Goal: Transaction & Acquisition: Purchase product/service

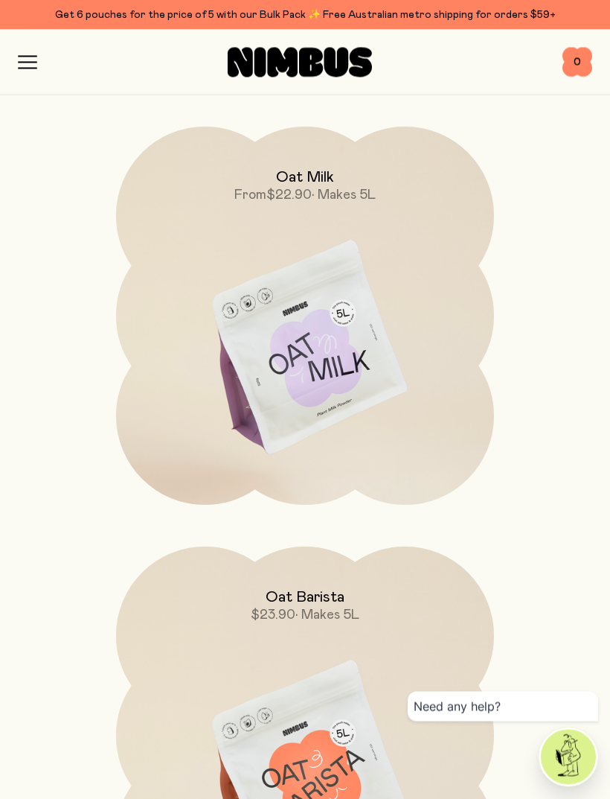
click at [356, 372] on img at bounding box center [305, 349] width 378 height 444
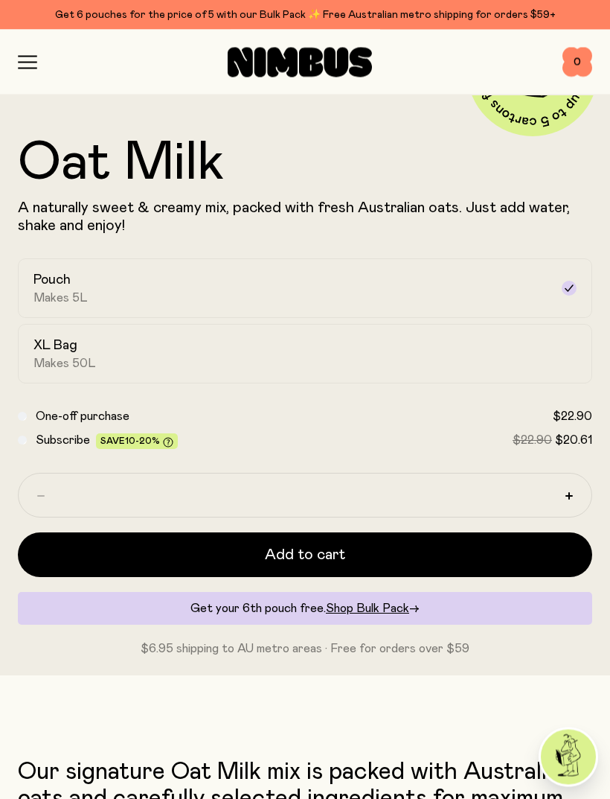
scroll to position [613, 0]
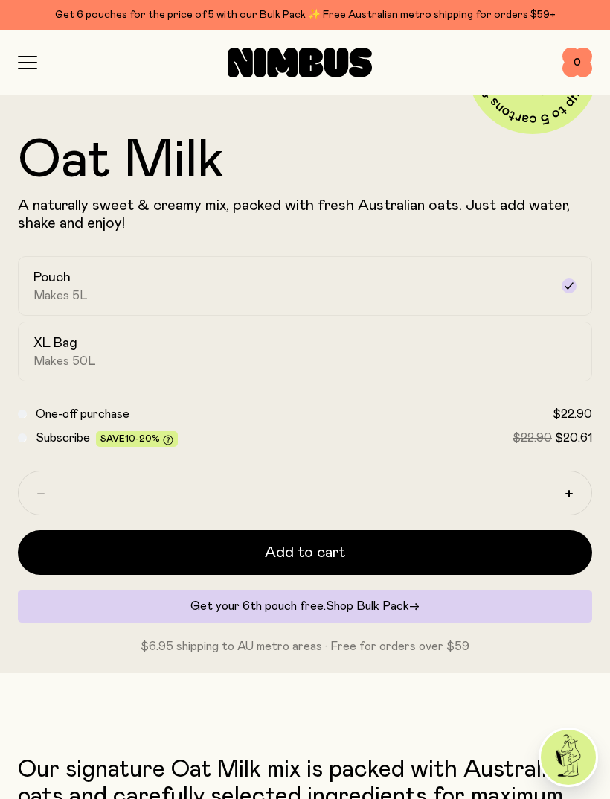
click at [494, 557] on button "Add to cart" at bounding box center [305, 552] width 575 height 45
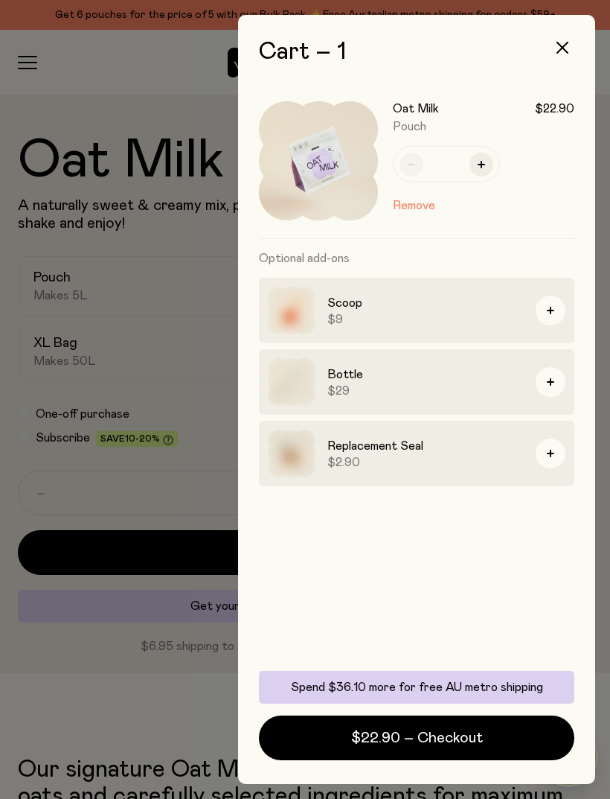
scroll to position [0, 0]
click at [97, 82] on div at bounding box center [305, 399] width 610 height 799
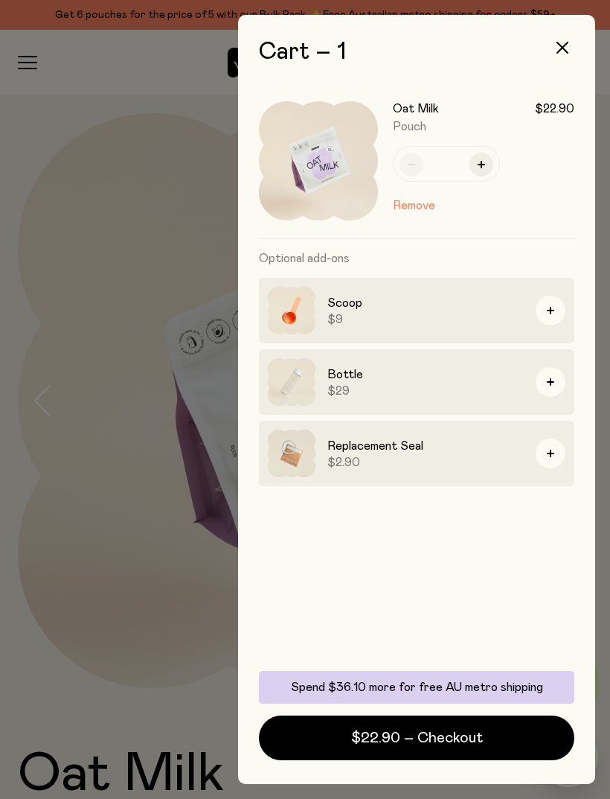
scroll to position [613, 0]
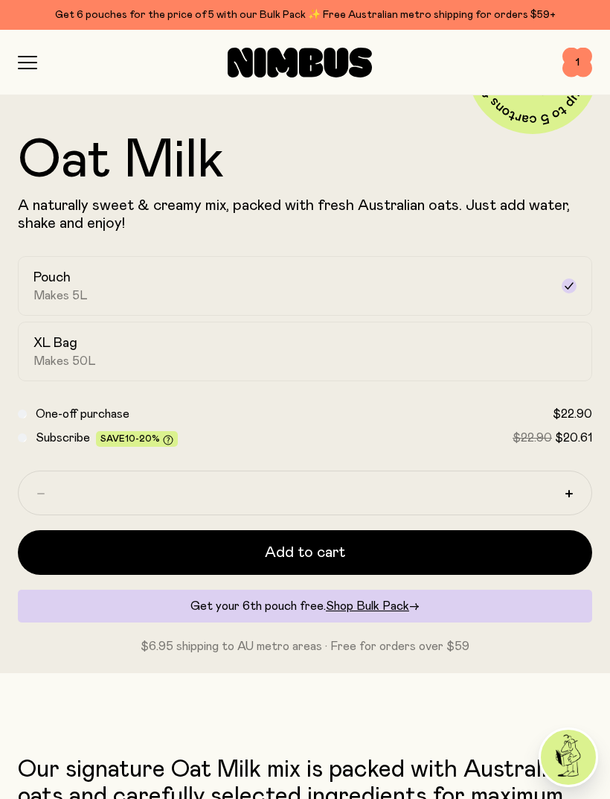
click at [24, 74] on div "Shop Mission FAQs Log In 1 1" at bounding box center [305, 62] width 575 height 65
click at [35, 65] on icon "button" at bounding box center [27, 62] width 19 height 13
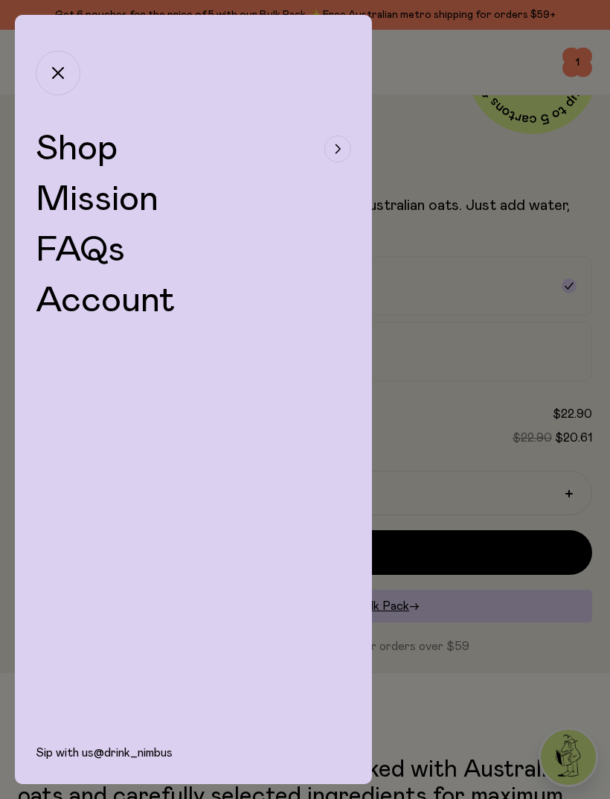
click at [208, 159] on button "Shop" at bounding box center [194, 149] width 316 height 36
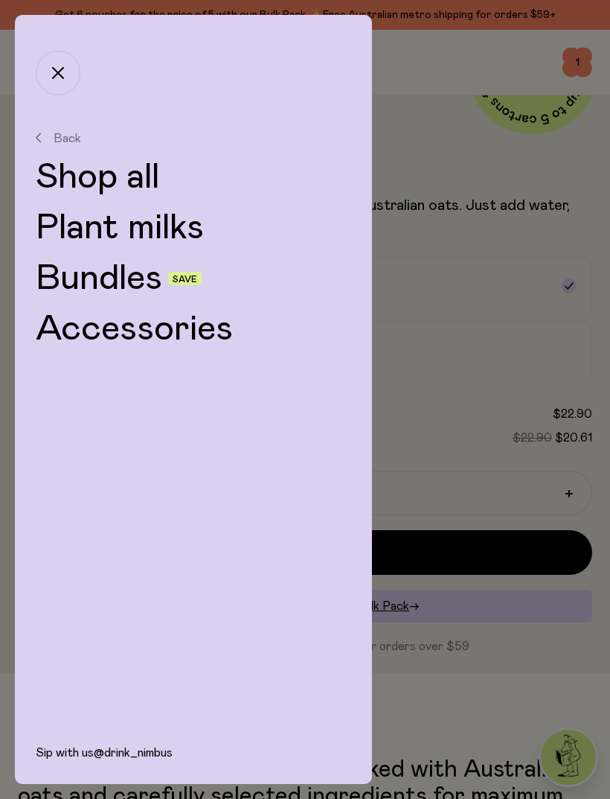
click at [191, 234] on link "Plant milks" at bounding box center [194, 228] width 316 height 36
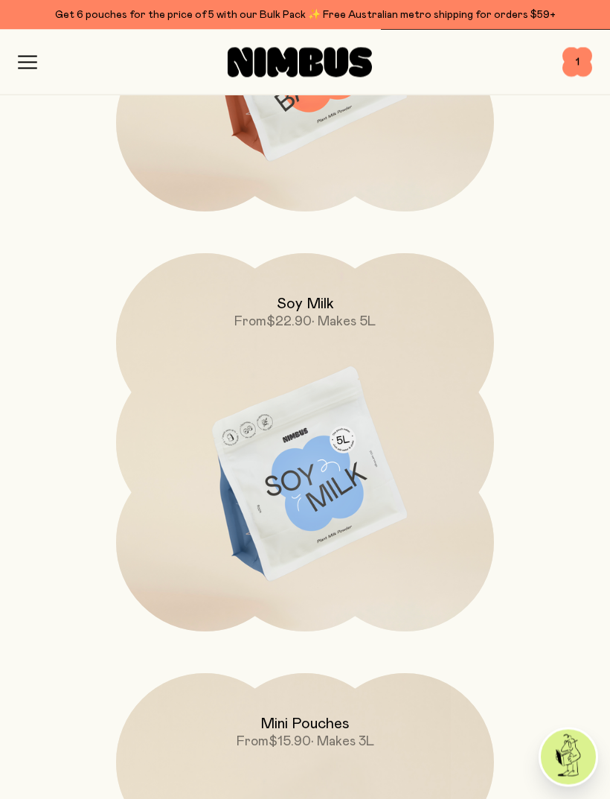
scroll to position [899, 0]
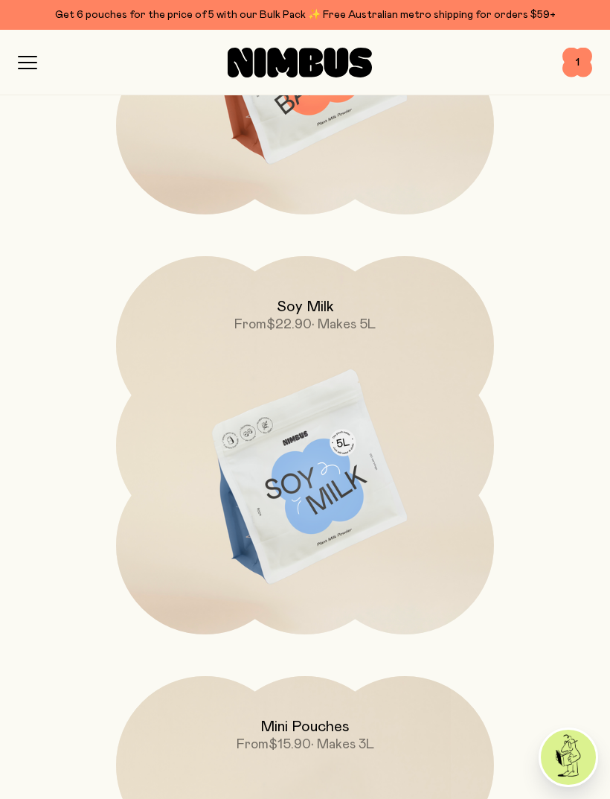
click at [264, 479] on img at bounding box center [305, 478] width 378 height 444
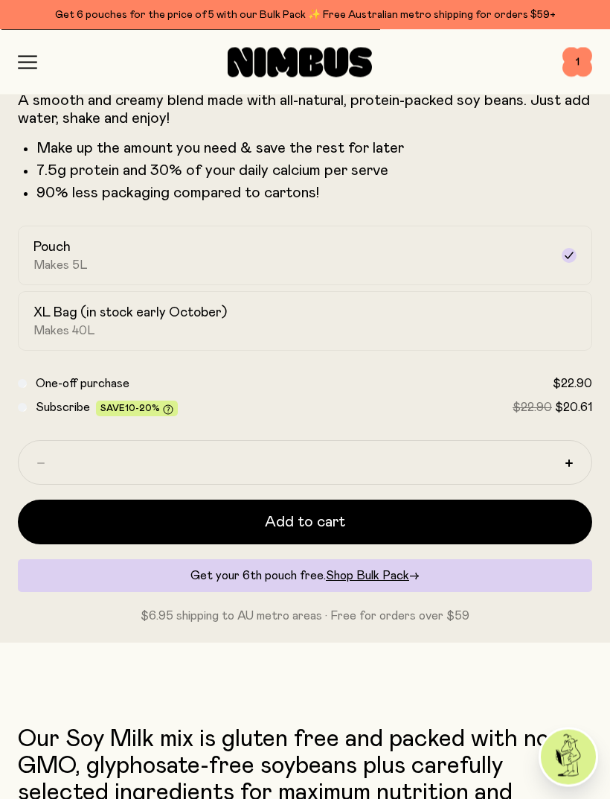
scroll to position [718, 0]
click at [88, 515] on button "Add to cart" at bounding box center [305, 521] width 575 height 45
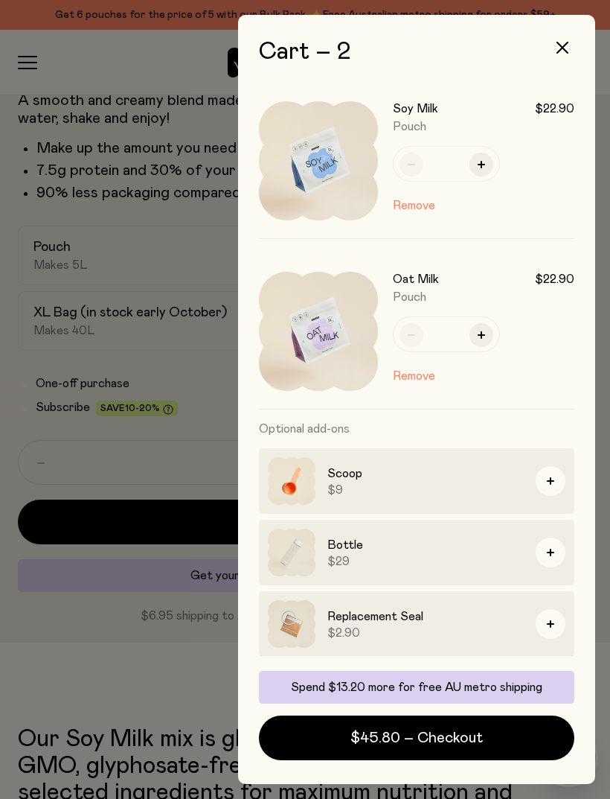
click at [339, 548] on h3 "Bottle" at bounding box center [425, 545] width 196 height 18
click at [293, 547] on img at bounding box center [292, 552] width 48 height 48
click at [532, 551] on div "Bottle $29" at bounding box center [417, 551] width 316 height 65
click at [549, 556] on button "button" at bounding box center [551, 552] width 30 height 30
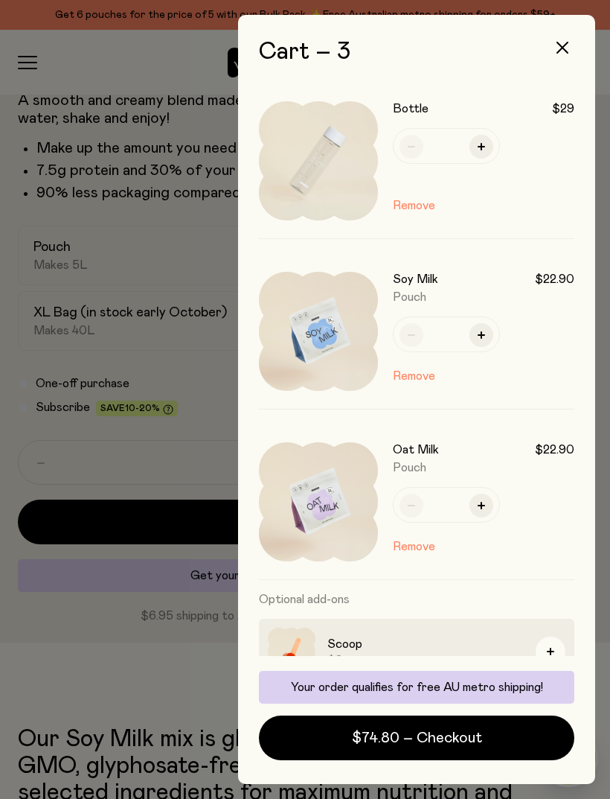
click at [551, 647] on button "button" at bounding box center [551, 651] width 30 height 30
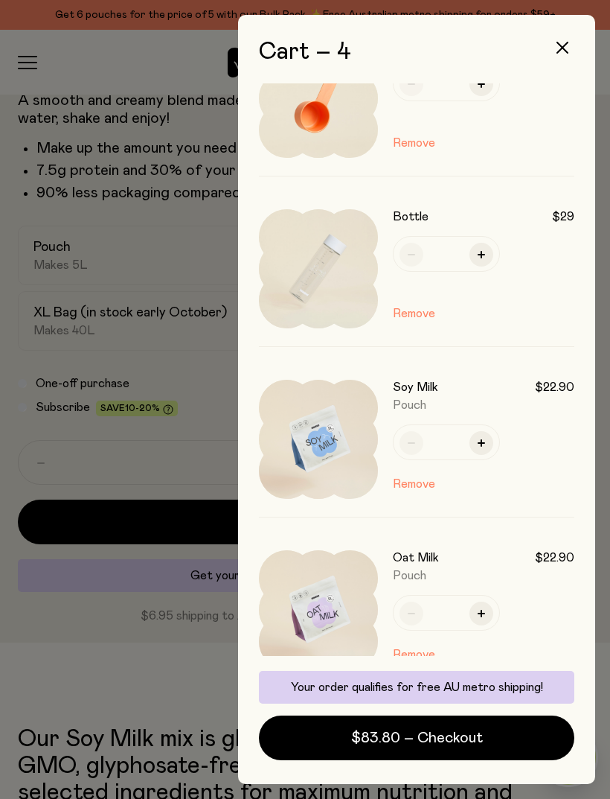
scroll to position [66, 0]
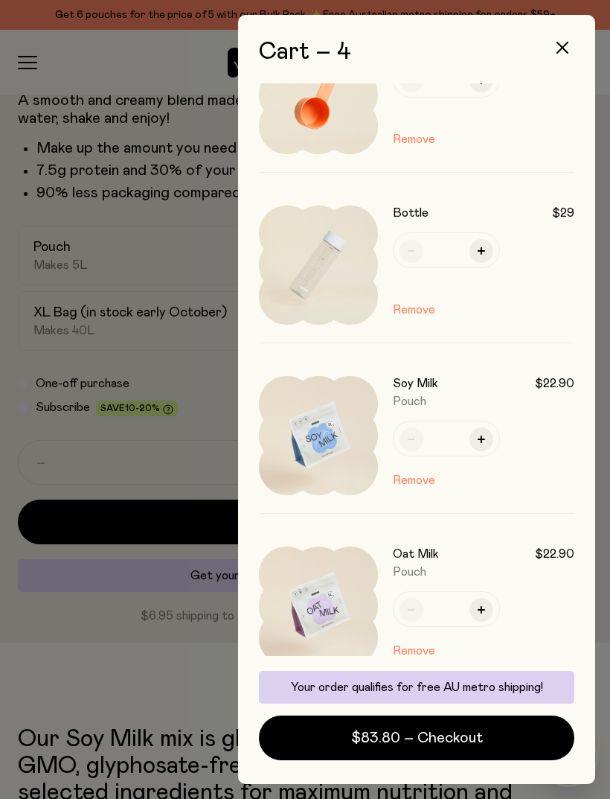
click at [350, 760] on button "$83.80 – Checkout" at bounding box center [417, 737] width 316 height 45
click at [301, 245] on img at bounding box center [318, 264] width 119 height 119
click at [140, 351] on div at bounding box center [305, 399] width 610 height 799
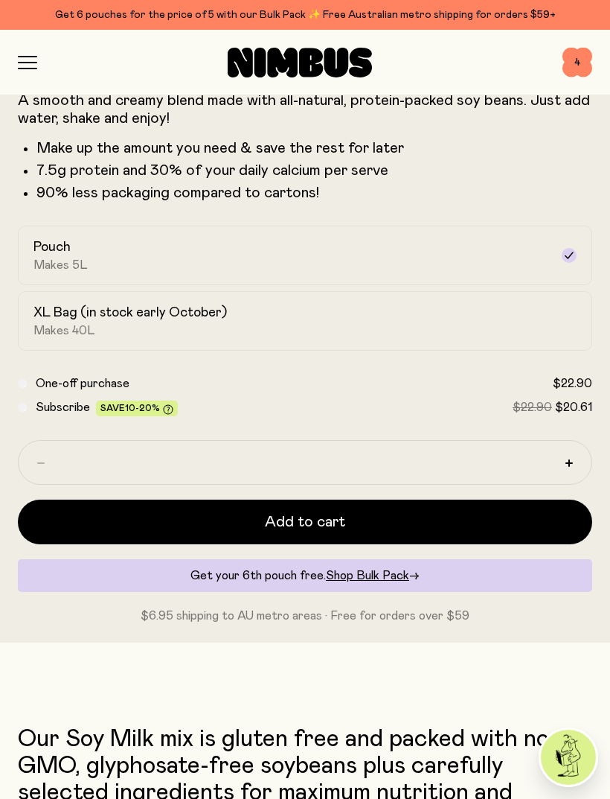
click at [30, 60] on icon "button" at bounding box center [27, 62] width 19 height 13
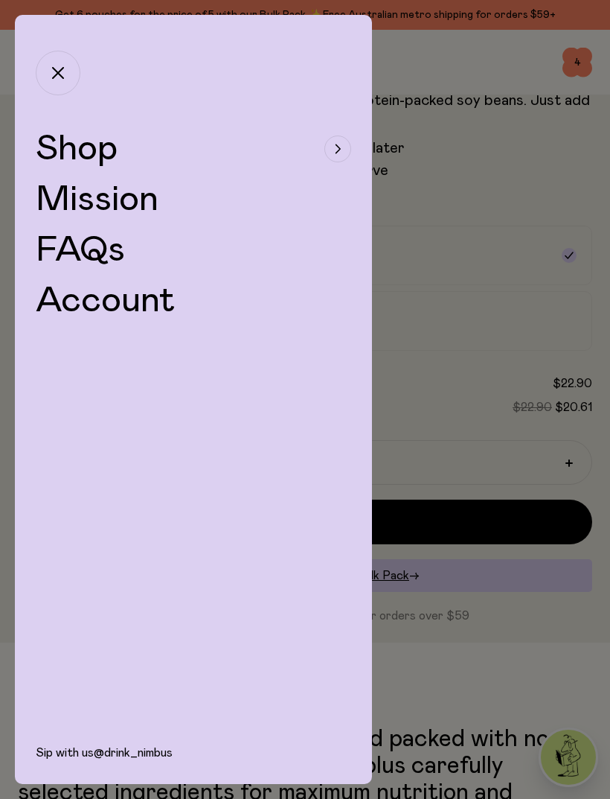
click at [71, 161] on span "Shop" at bounding box center [77, 149] width 82 height 36
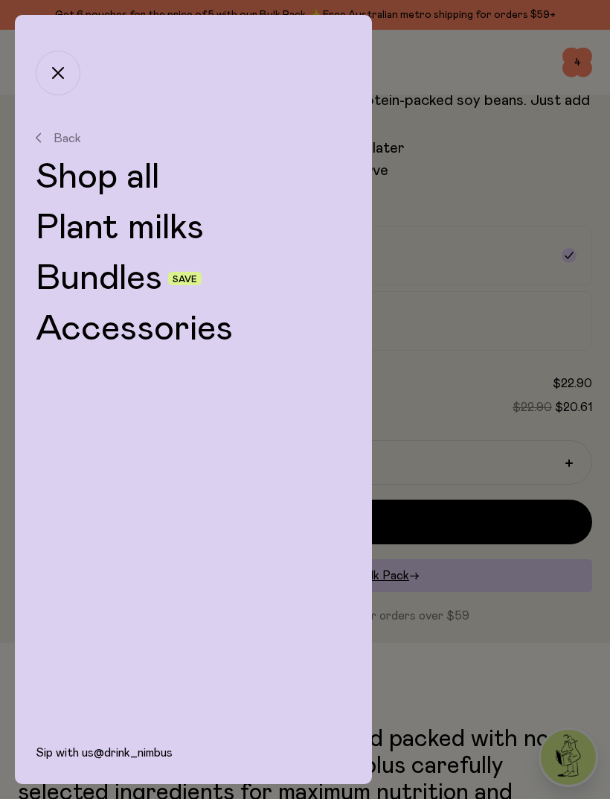
click at [77, 189] on link "Shop all" at bounding box center [194, 177] width 316 height 36
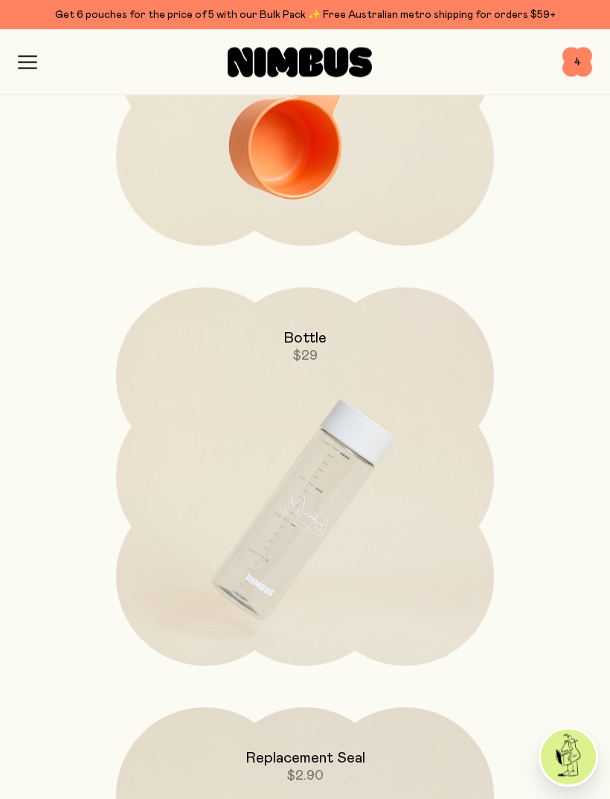
scroll to position [5426, 0]
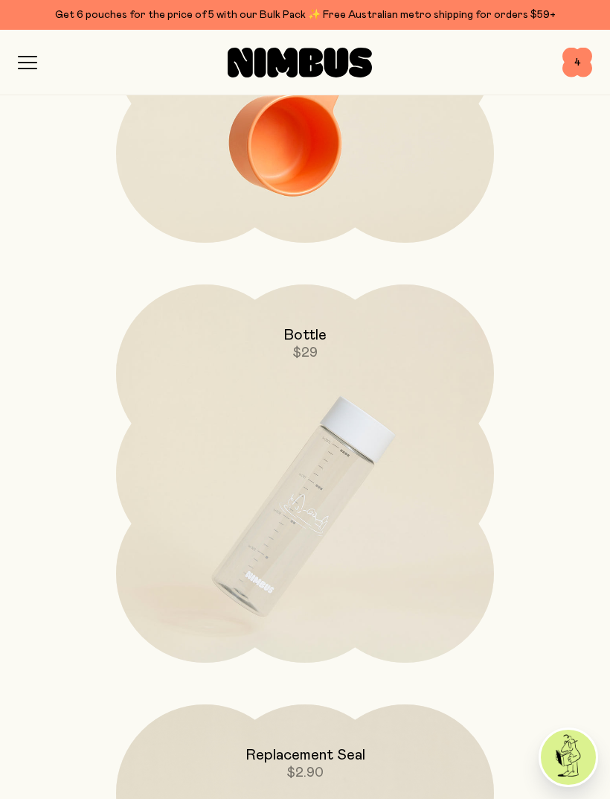
click at [283, 473] on img at bounding box center [305, 506] width 378 height 444
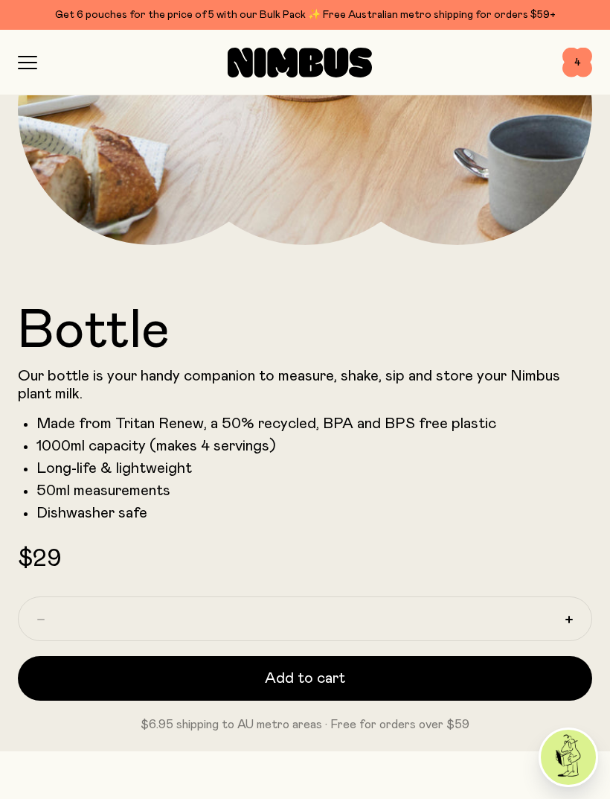
scroll to position [446, 0]
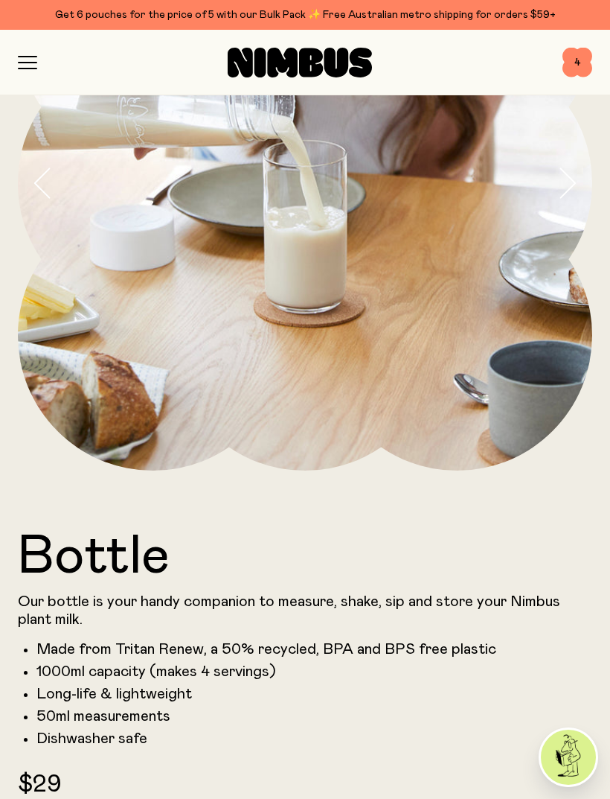
click at [585, 55] on span "4" at bounding box center [578, 63] width 30 height 30
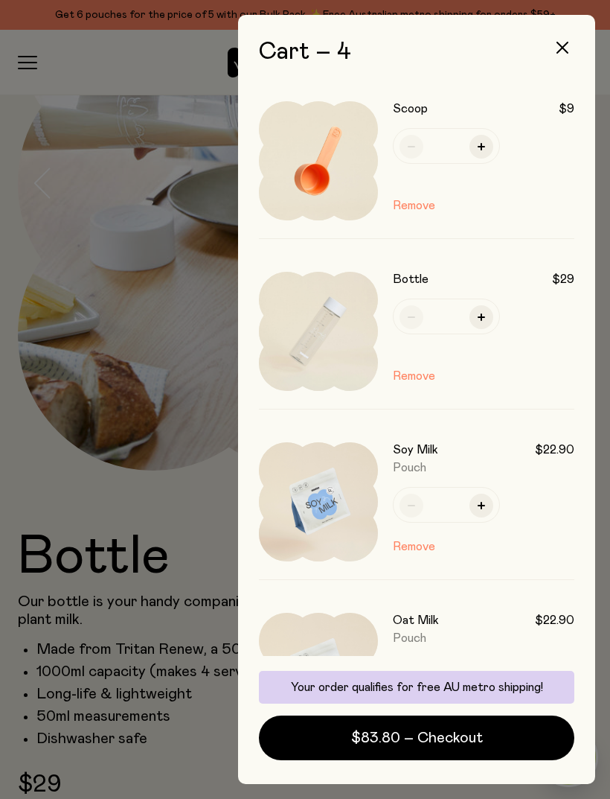
click at [88, 496] on div at bounding box center [305, 399] width 610 height 799
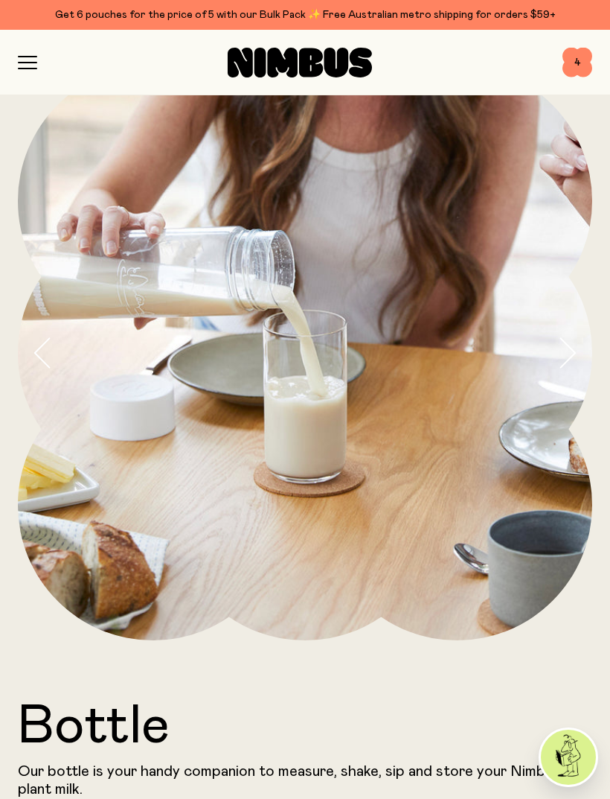
scroll to position [217, 0]
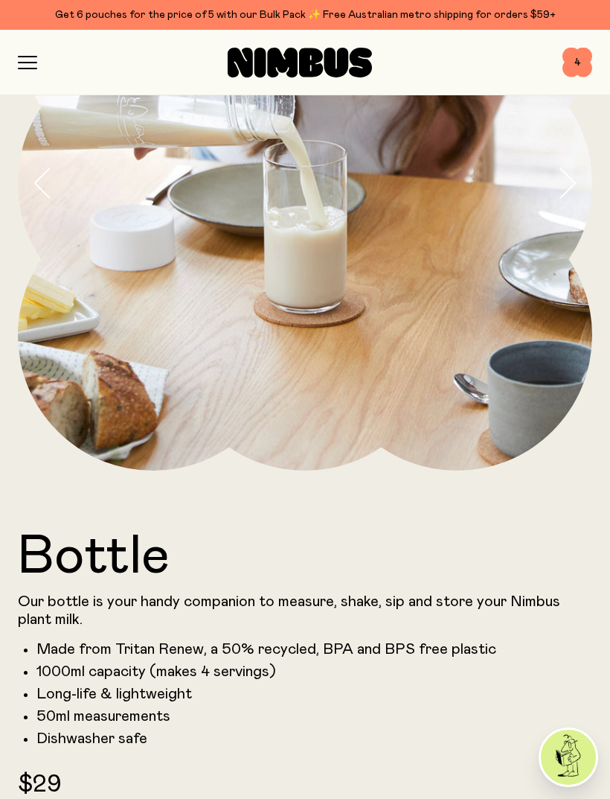
click at [25, 68] on icon "button" at bounding box center [28, 68] width 18 height 0
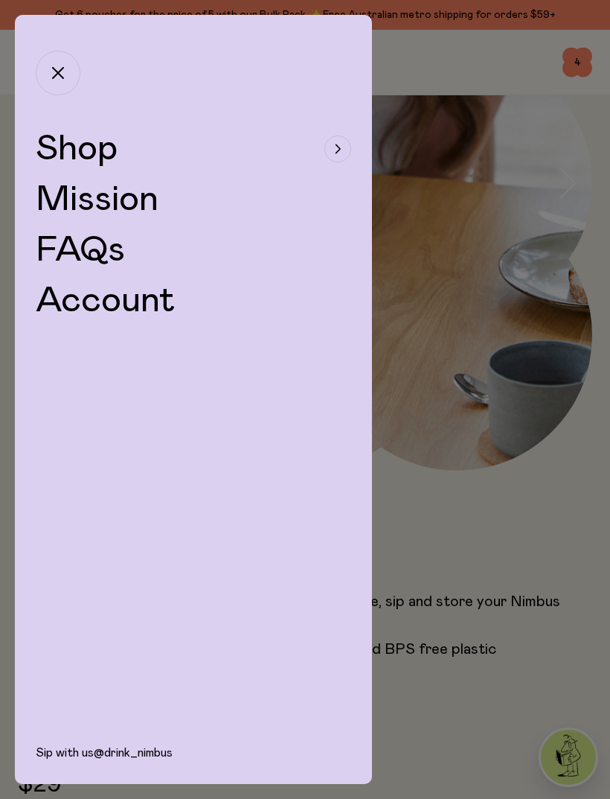
click at [427, 504] on div at bounding box center [305, 399] width 610 height 799
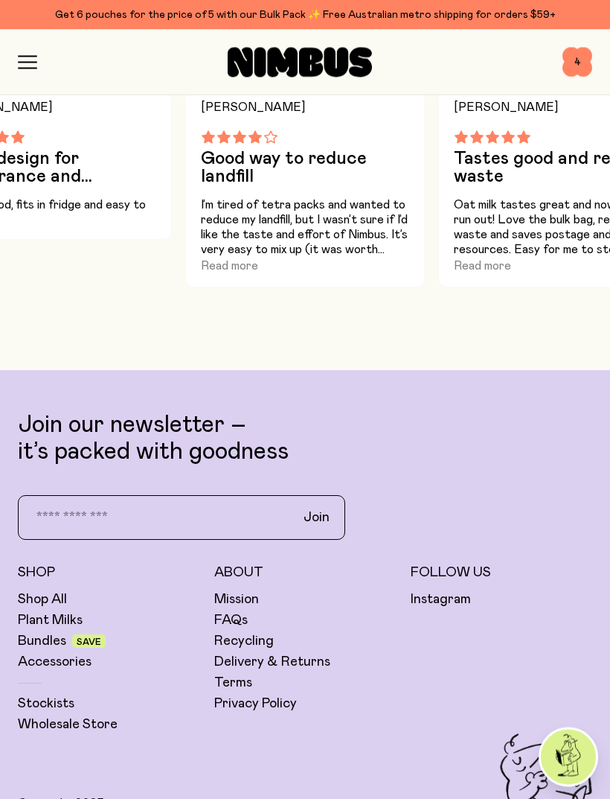
scroll to position [1380, 0]
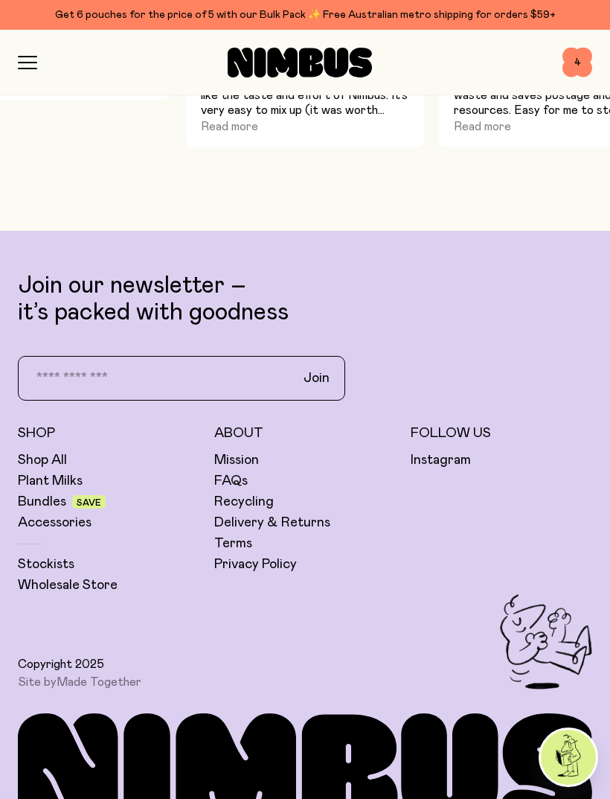
click at [232, 522] on link "Delivery & Returns" at bounding box center [272, 523] width 116 height 18
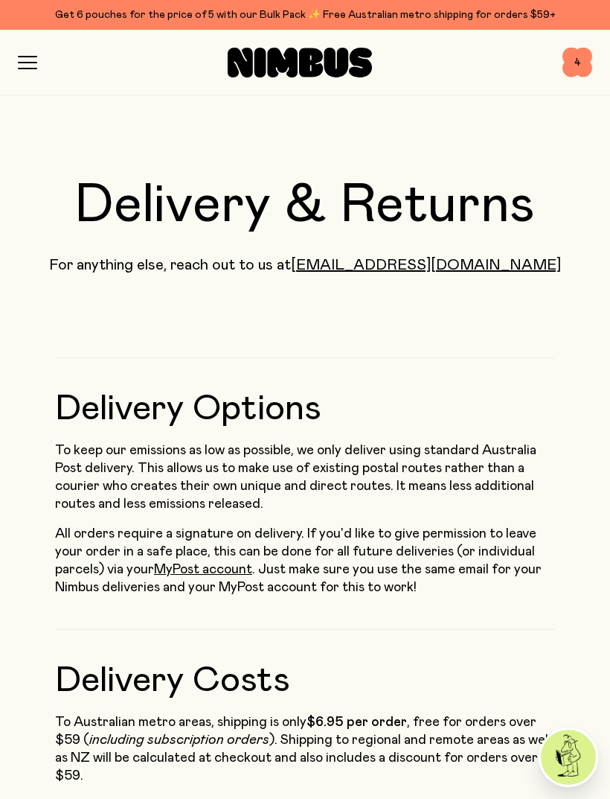
click at [35, 63] on icon "button" at bounding box center [28, 63] width 18 height 0
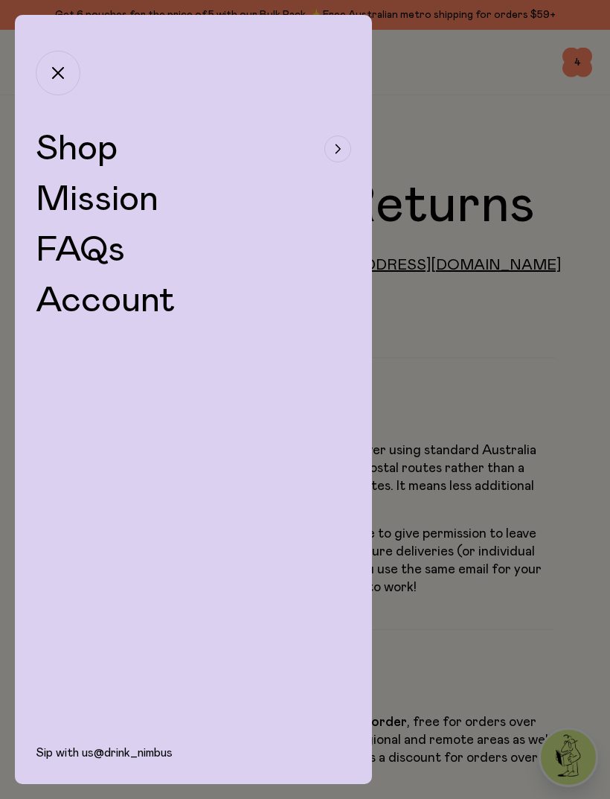
click at [36, 69] on button "button" at bounding box center [58, 73] width 45 height 45
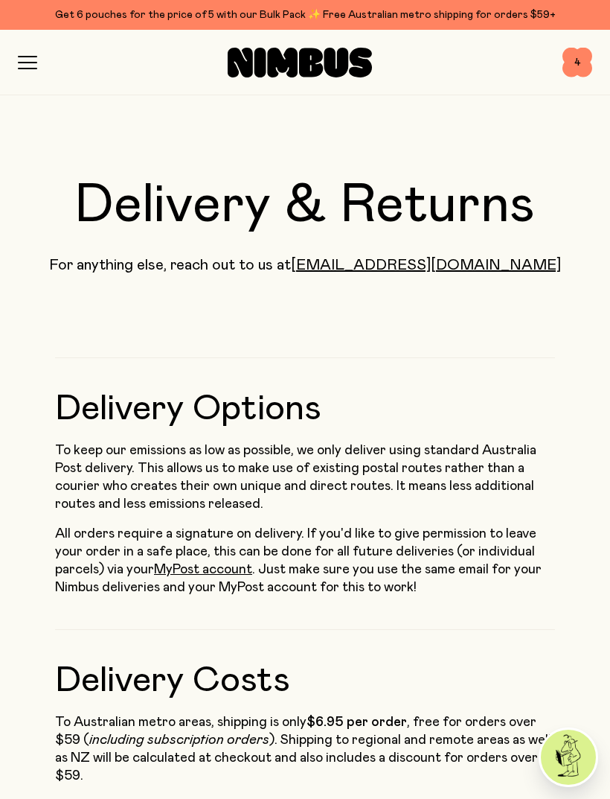
click at [19, 66] on icon "button" at bounding box center [27, 62] width 19 height 13
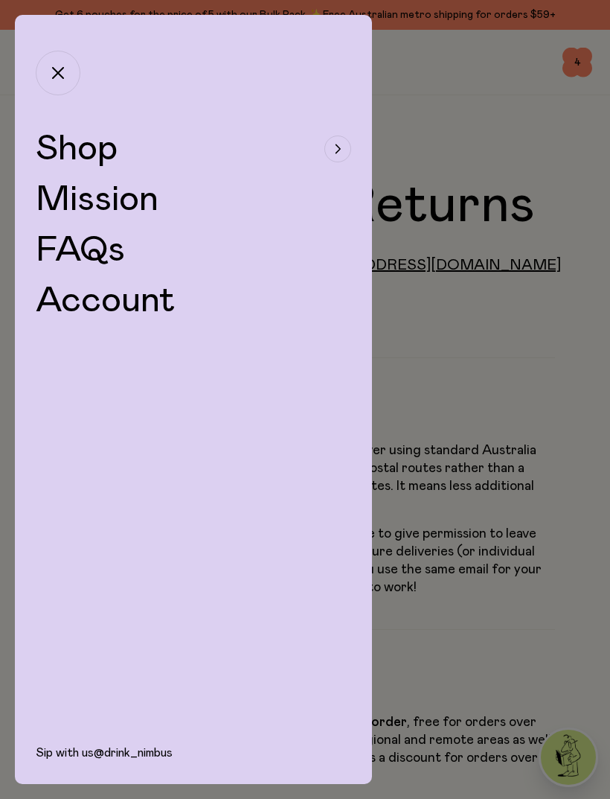
click at [127, 154] on button "Shop" at bounding box center [194, 149] width 316 height 36
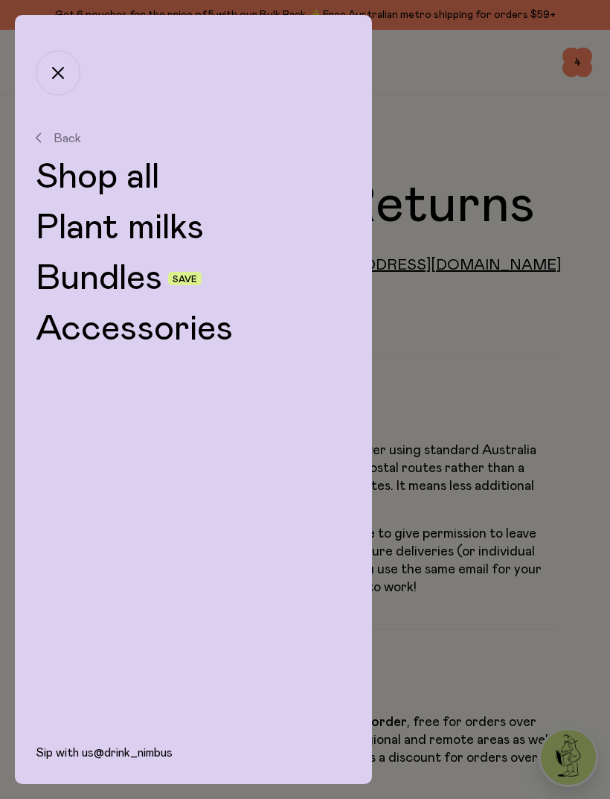
click at [173, 229] on link "Plant milks" at bounding box center [194, 228] width 316 height 36
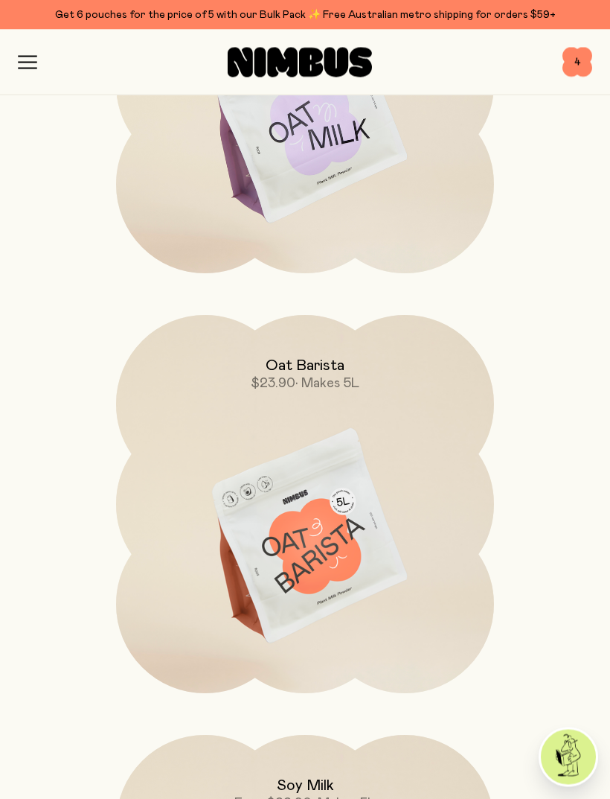
scroll to position [423, 0]
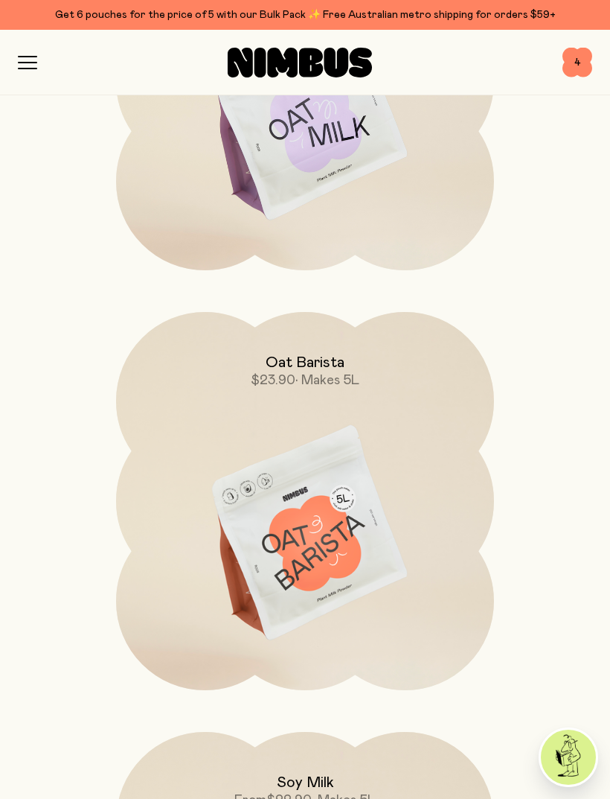
click at [351, 541] on img at bounding box center [305, 534] width 378 height 444
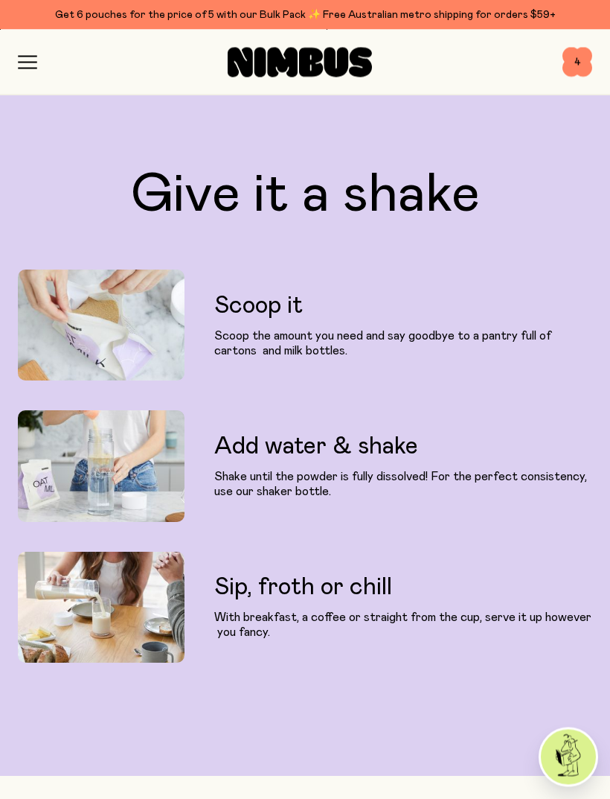
scroll to position [2248, 0]
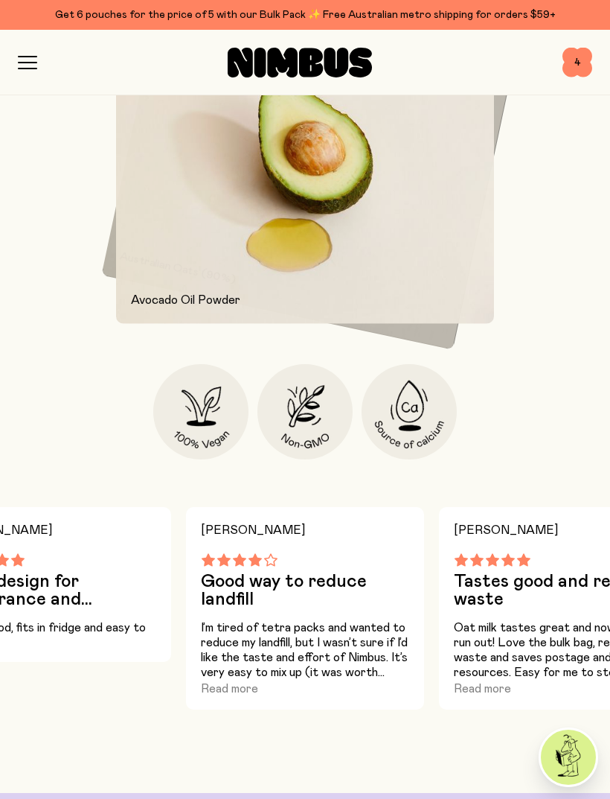
click at [573, 62] on span "4" at bounding box center [578, 63] width 30 height 30
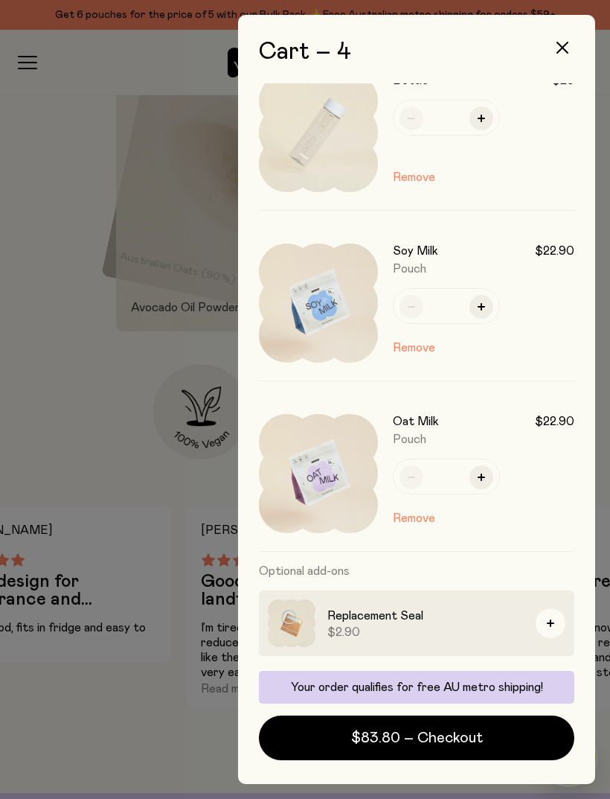
scroll to position [199, 0]
click at [155, 434] on div at bounding box center [305, 399] width 610 height 799
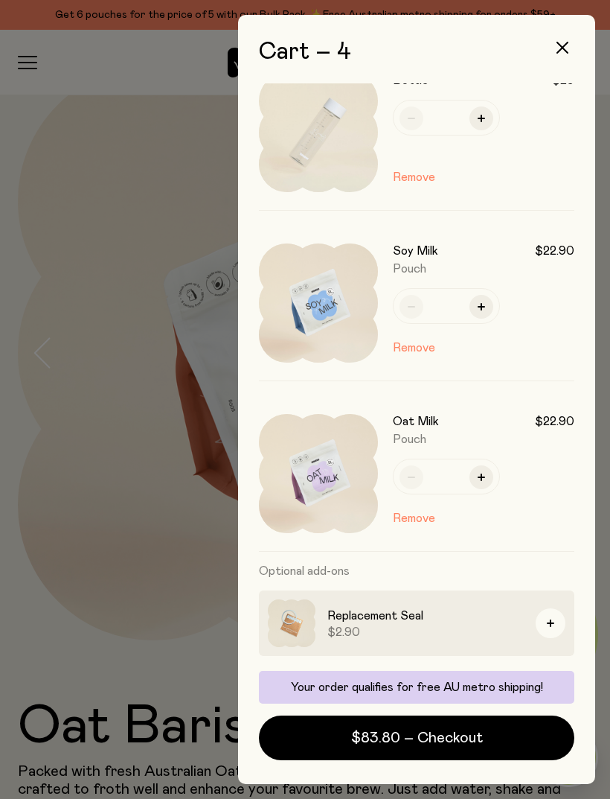
scroll to position [1541, 0]
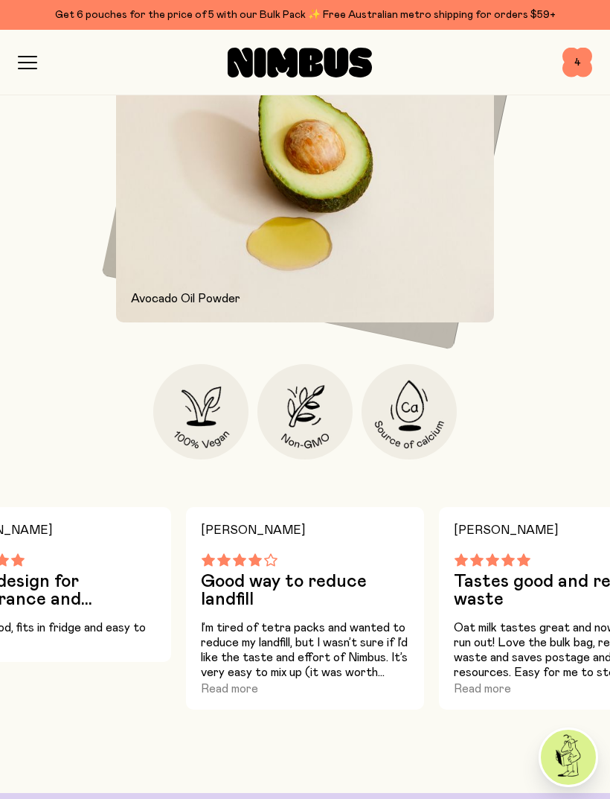
click at [31, 60] on icon "button" at bounding box center [27, 62] width 19 height 13
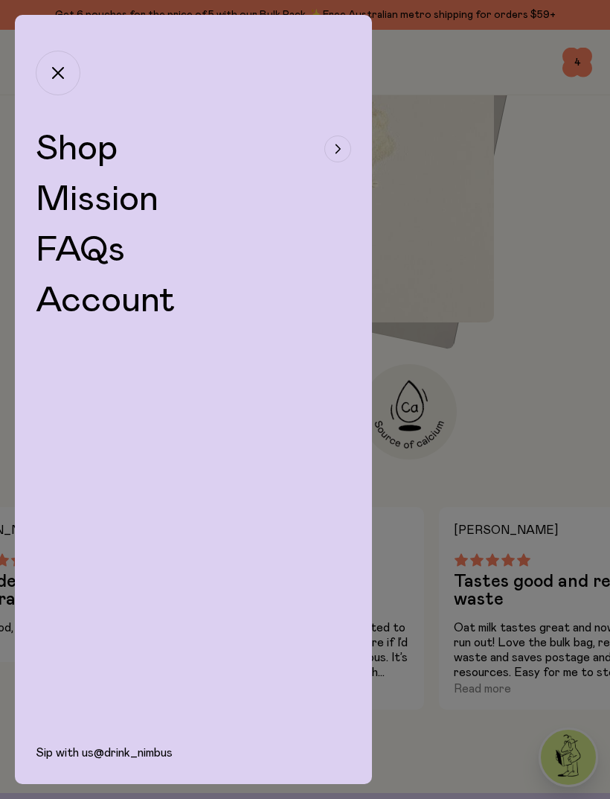
click at [126, 157] on button "Shop" at bounding box center [194, 149] width 316 height 36
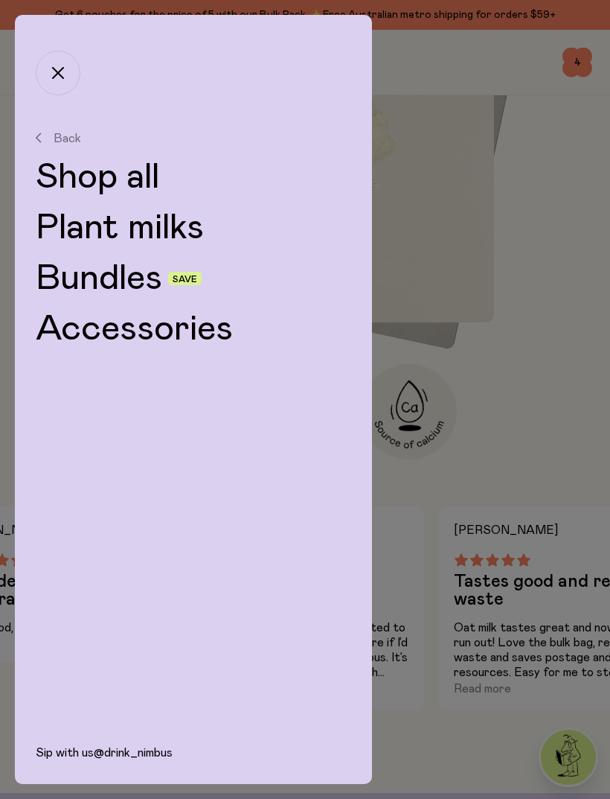
click at [217, 332] on link "Accessories" at bounding box center [194, 329] width 316 height 36
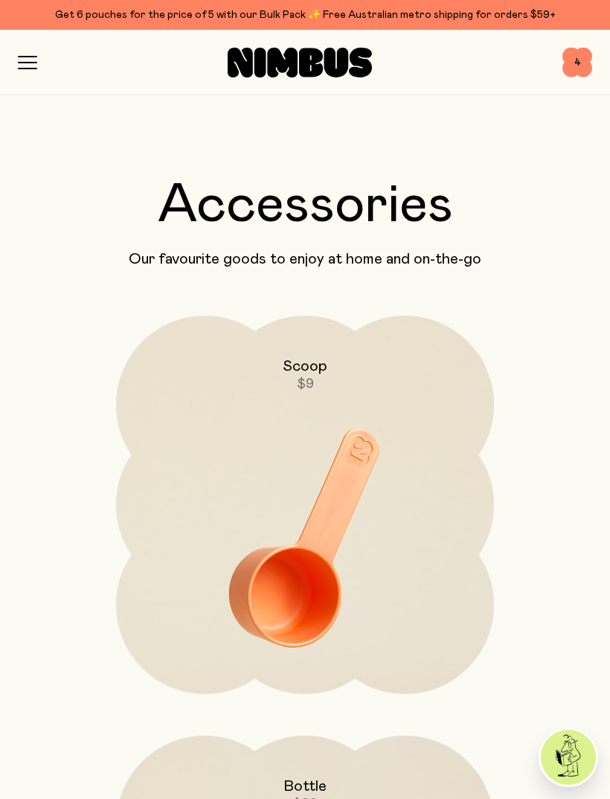
click at [579, 66] on span "4" at bounding box center [578, 63] width 30 height 30
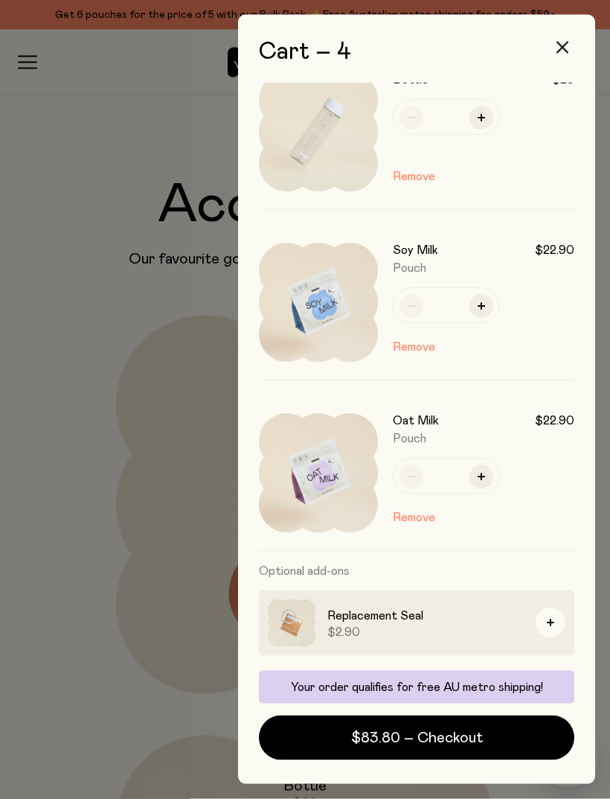
scroll to position [39, 0]
click at [456, 740] on span "$83.80 – Checkout" at bounding box center [417, 737] width 132 height 21
click at [36, 61] on div at bounding box center [305, 399] width 610 height 799
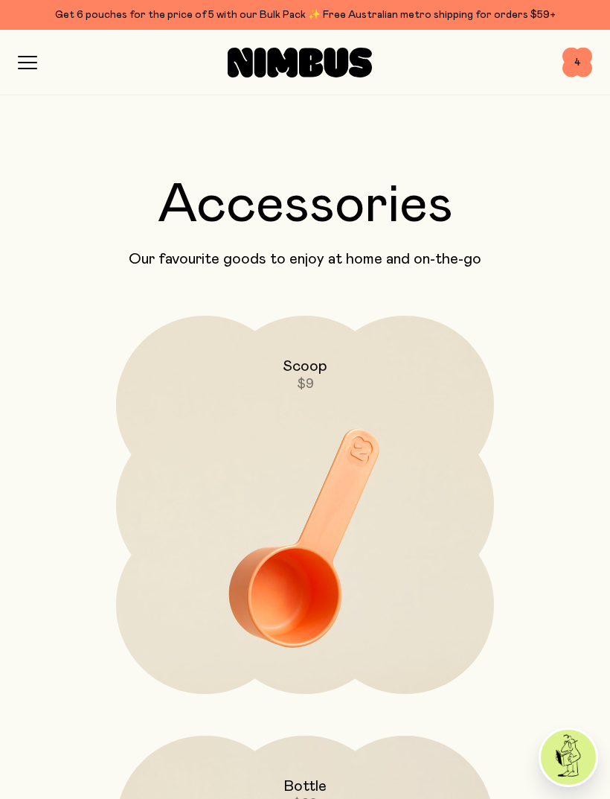
click at [403, 539] on img at bounding box center [305, 538] width 378 height 444
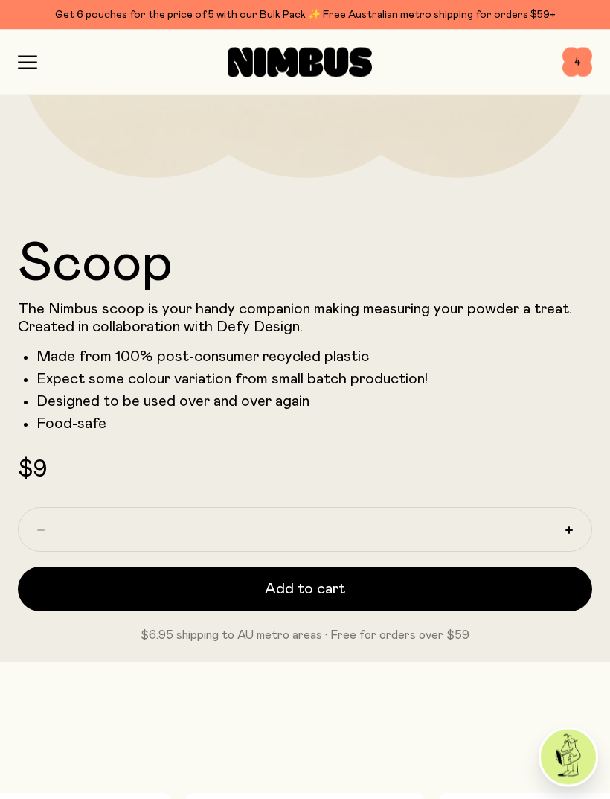
click at [458, 589] on button "Add to cart" at bounding box center [305, 589] width 575 height 45
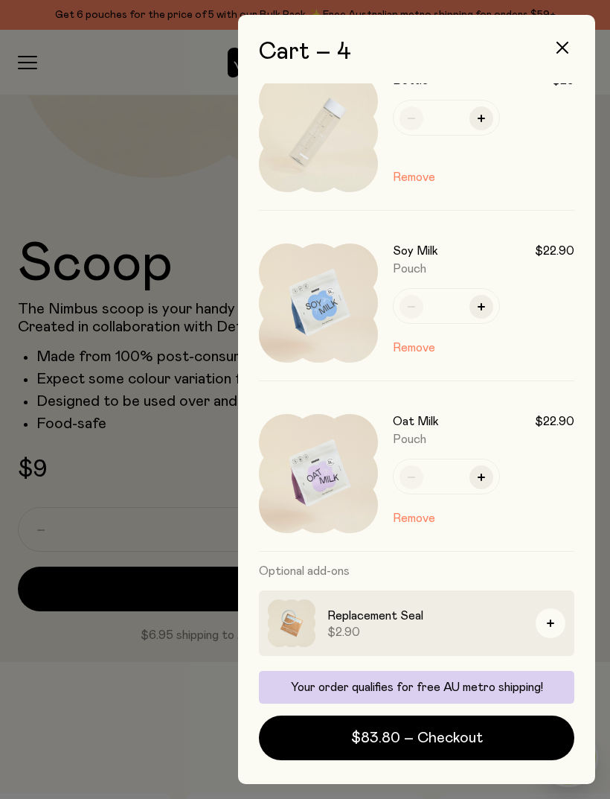
scroll to position [199, 0]
click at [487, 738] on button "$83.80 – Checkout" at bounding box center [417, 737] width 316 height 45
